Goal: Task Accomplishment & Management: Manage account settings

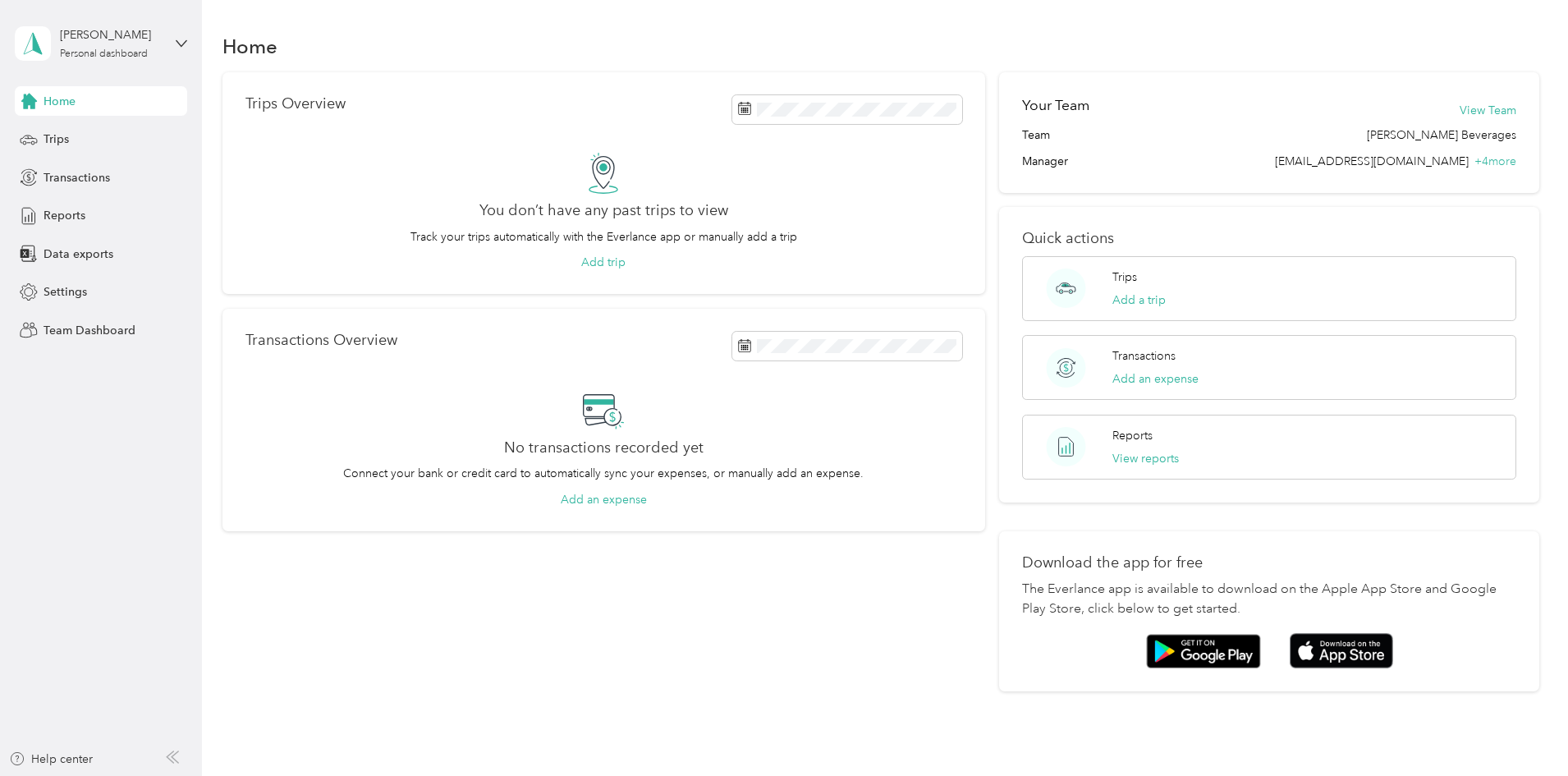
click at [170, 49] on div "[PERSON_NAME] Personal dashboard" at bounding box center [100, 43] width 172 height 57
click at [88, 210] on div "Log out" at bounding box center [60, 209] width 63 height 18
